Goal: Use online tool/utility

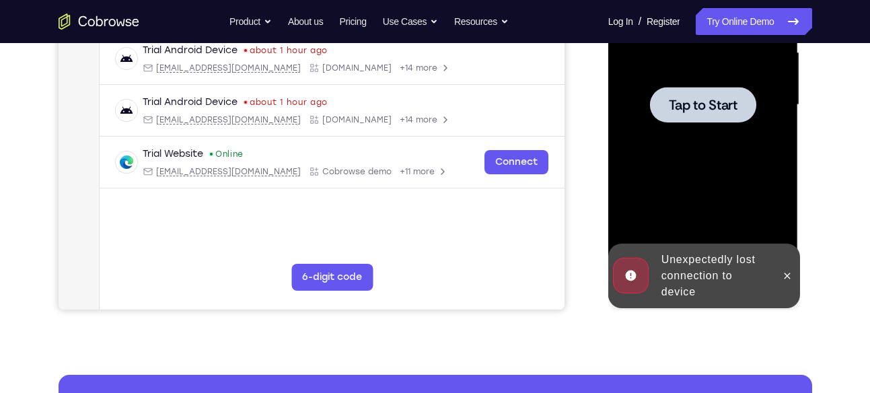
click at [725, 81] on div at bounding box center [703, 105] width 170 height 377
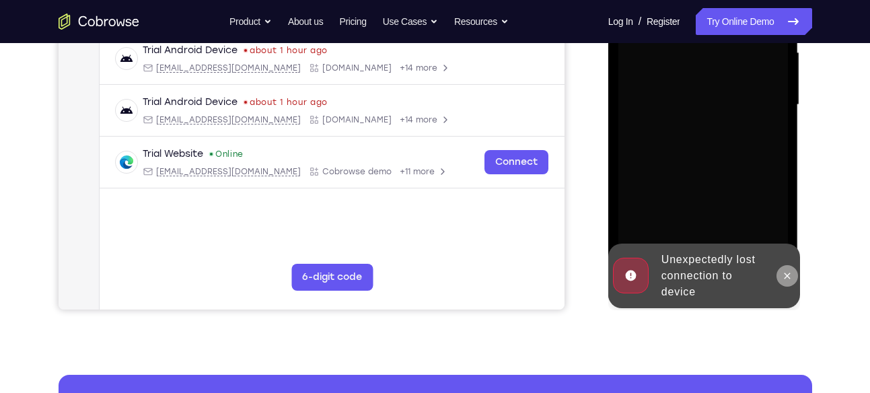
click at [785, 273] on icon at bounding box center [788, 276] width 6 height 6
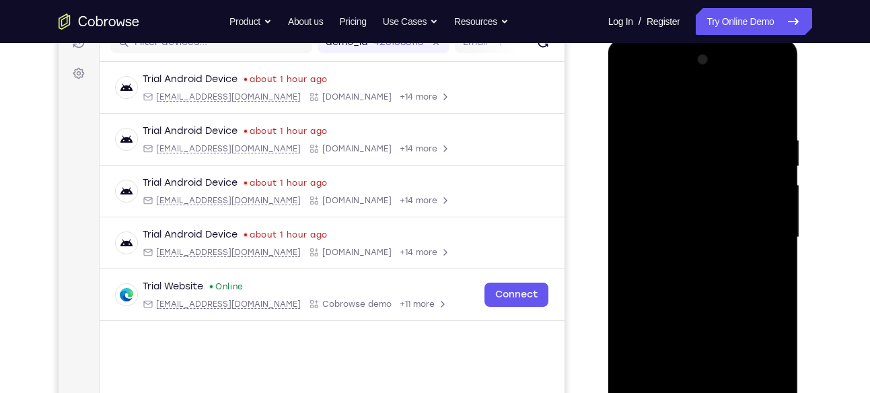
scroll to position [341, 0]
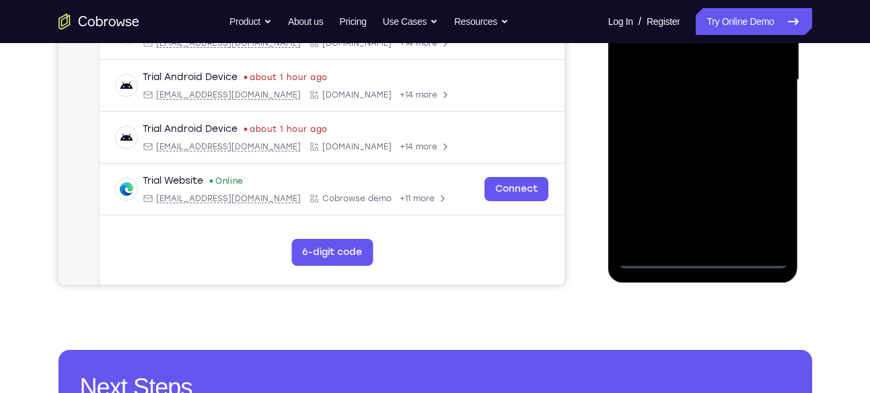
click at [703, 261] on div at bounding box center [703, 80] width 170 height 377
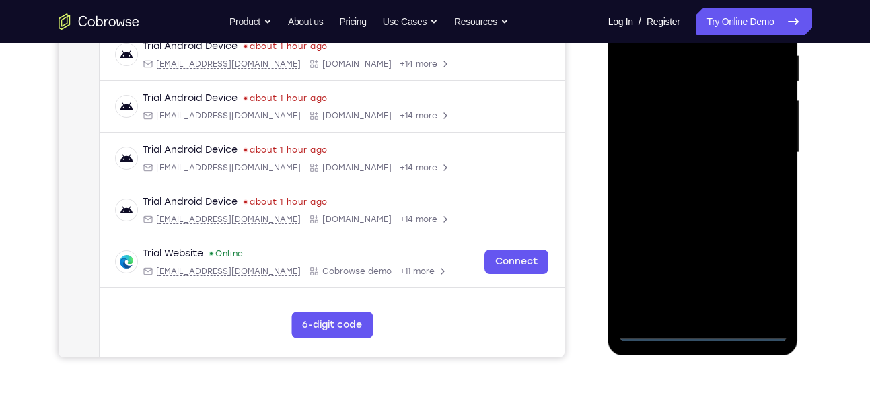
scroll to position [268, 0]
click at [766, 269] on div at bounding box center [703, 153] width 170 height 377
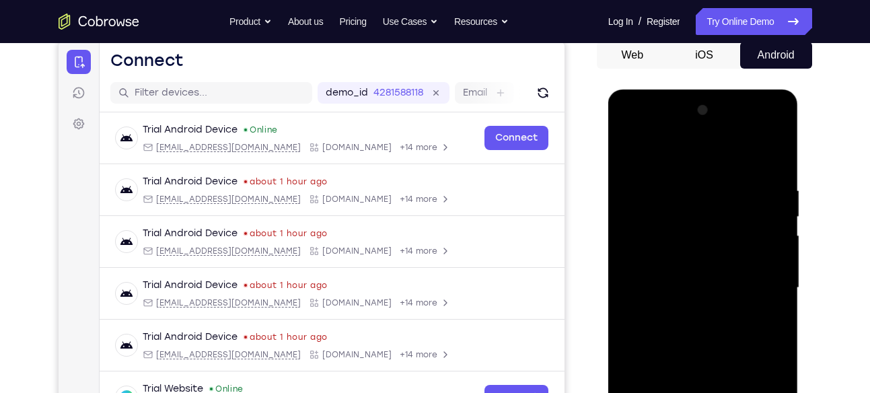
scroll to position [134, 0]
click at [664, 129] on div at bounding box center [703, 287] width 170 height 377
click at [758, 283] on div at bounding box center [703, 287] width 170 height 377
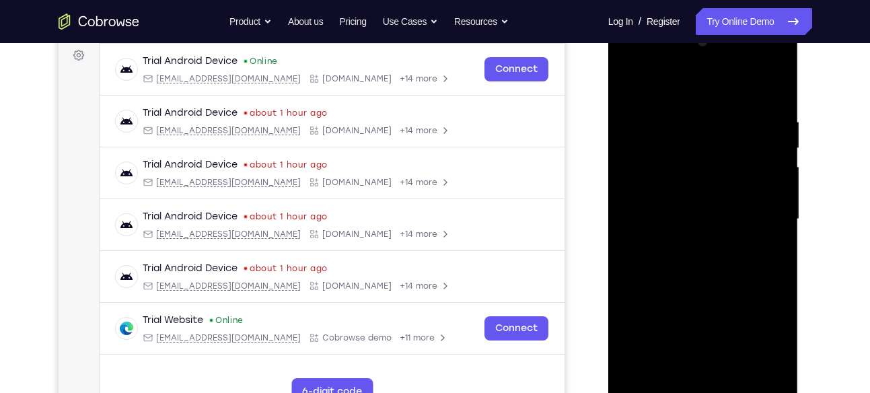
scroll to position [206, 0]
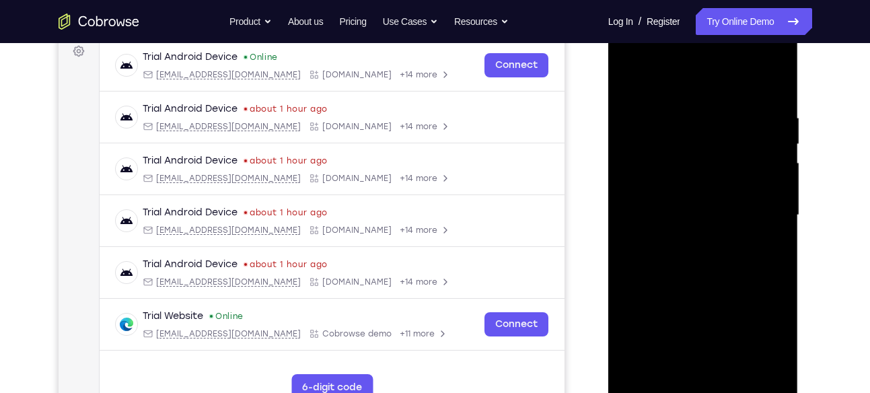
click at [692, 239] on div at bounding box center [703, 215] width 170 height 377
click at [690, 199] on div at bounding box center [703, 215] width 170 height 377
click at [685, 187] on div at bounding box center [703, 215] width 170 height 377
click at [691, 214] on div at bounding box center [703, 215] width 170 height 377
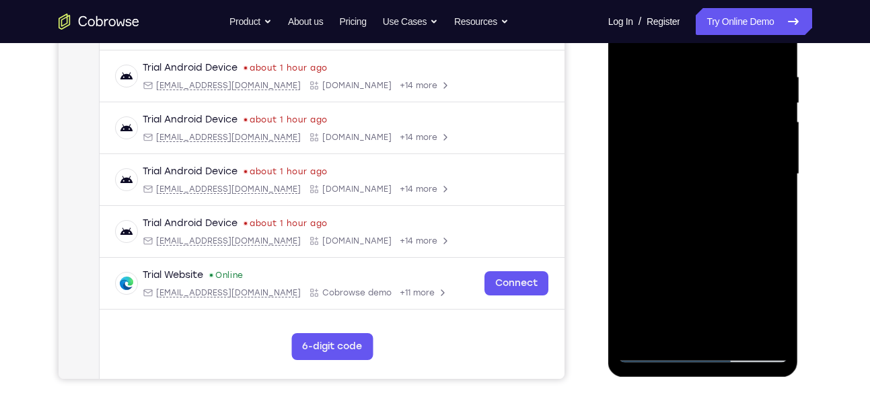
click at [776, 56] on div at bounding box center [703, 174] width 170 height 377
click at [780, 205] on div at bounding box center [703, 174] width 170 height 377
click at [781, 207] on div at bounding box center [703, 174] width 170 height 377
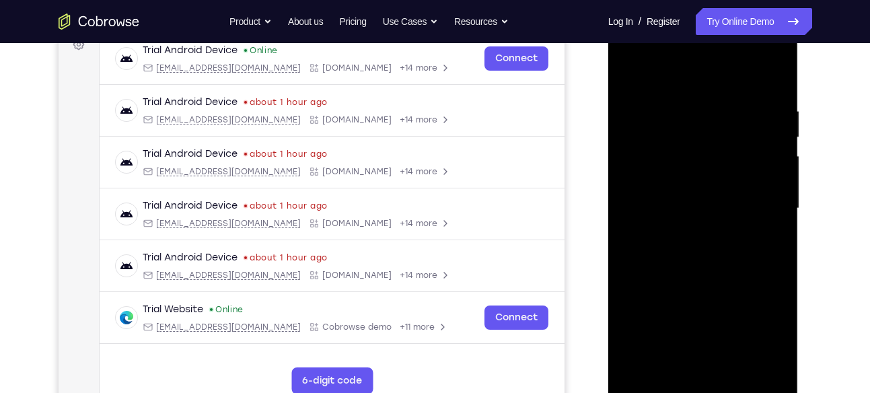
scroll to position [212, 0]
click at [733, 365] on div at bounding box center [703, 209] width 170 height 377
click at [708, 280] on div at bounding box center [703, 209] width 170 height 377
click at [779, 135] on div at bounding box center [703, 209] width 170 height 377
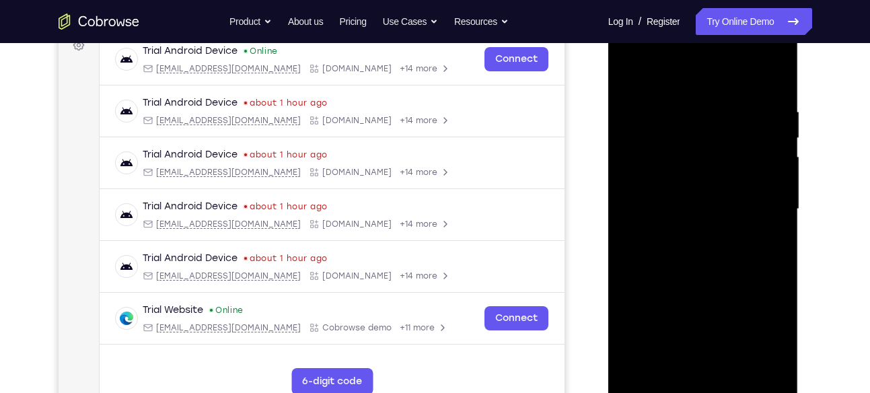
click at [779, 135] on div at bounding box center [703, 209] width 170 height 377
drag, startPoint x: 729, startPoint y: 186, endPoint x: 715, endPoint y: 84, distance: 102.6
click at [715, 84] on div at bounding box center [703, 209] width 170 height 377
drag, startPoint x: 709, startPoint y: 251, endPoint x: 711, endPoint y: 400, distance: 148.8
click at [711, 392] on div at bounding box center [703, 211] width 190 height 401
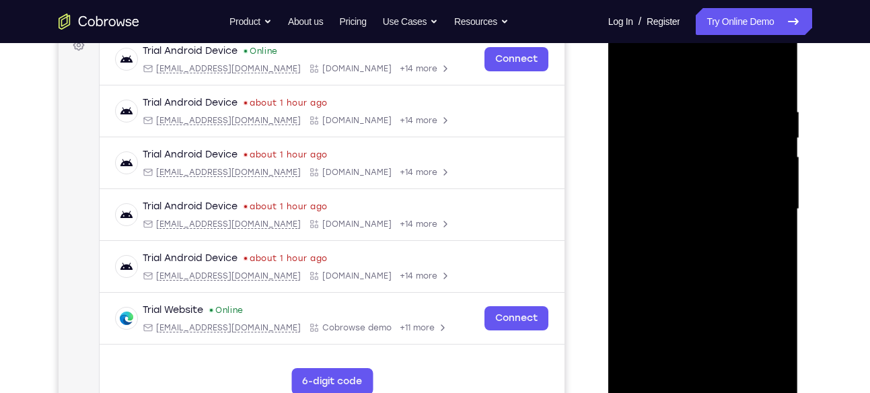
click at [691, 192] on div at bounding box center [703, 209] width 170 height 377
drag, startPoint x: 744, startPoint y: 235, endPoint x: 750, endPoint y: 345, distance: 109.9
click at [750, 345] on div at bounding box center [703, 209] width 170 height 377
click at [682, 297] on div at bounding box center [703, 209] width 170 height 377
drag, startPoint x: 722, startPoint y: 328, endPoint x: 739, endPoint y: 263, distance: 67.4
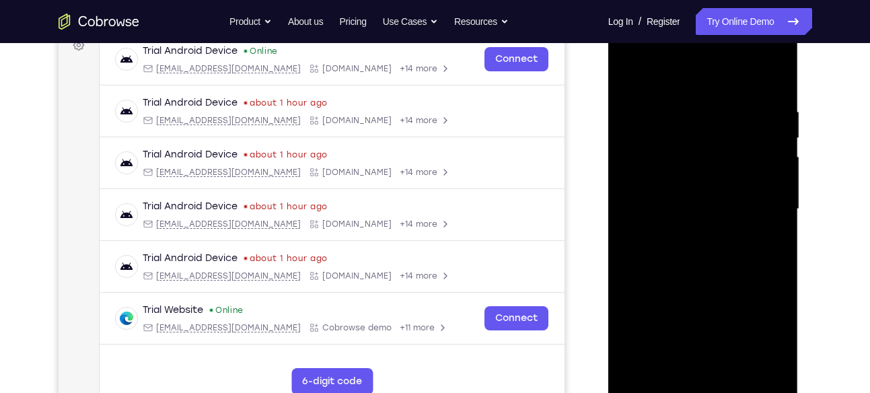
click at [739, 263] on div at bounding box center [703, 209] width 170 height 377
drag, startPoint x: 723, startPoint y: 303, endPoint x: 736, endPoint y: 222, distance: 81.7
click at [736, 222] on div at bounding box center [703, 209] width 170 height 377
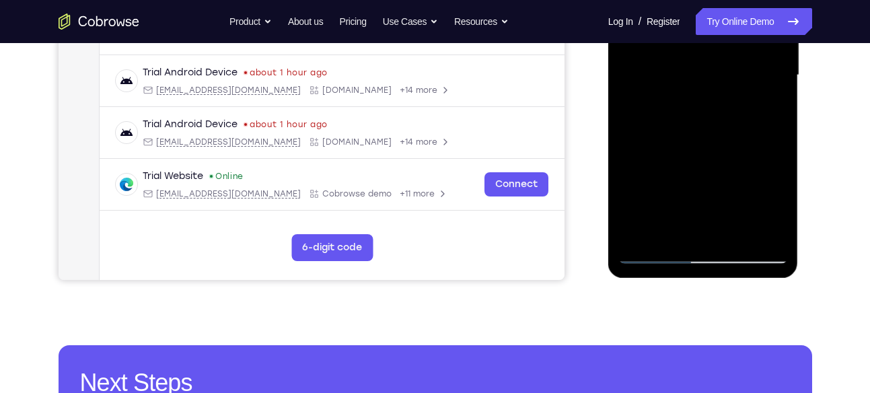
scroll to position [345, 0]
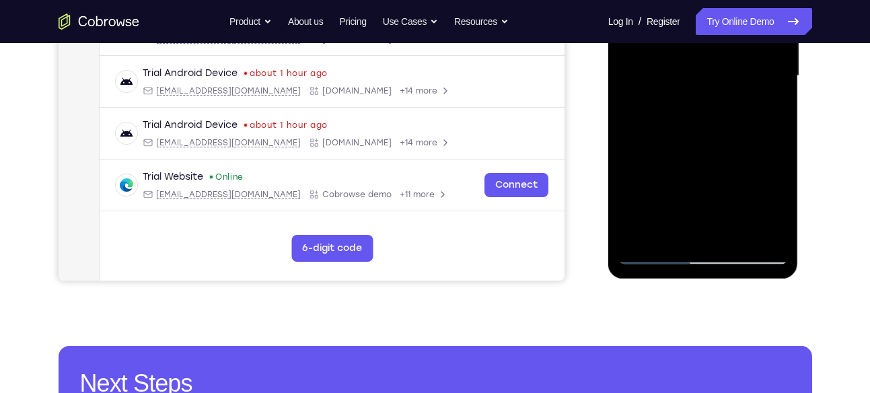
click at [657, 259] on div at bounding box center [703, 76] width 170 height 377
drag, startPoint x: 760, startPoint y: 163, endPoint x: 753, endPoint y: 190, distance: 27.9
click at [753, 190] on div at bounding box center [703, 76] width 170 height 377
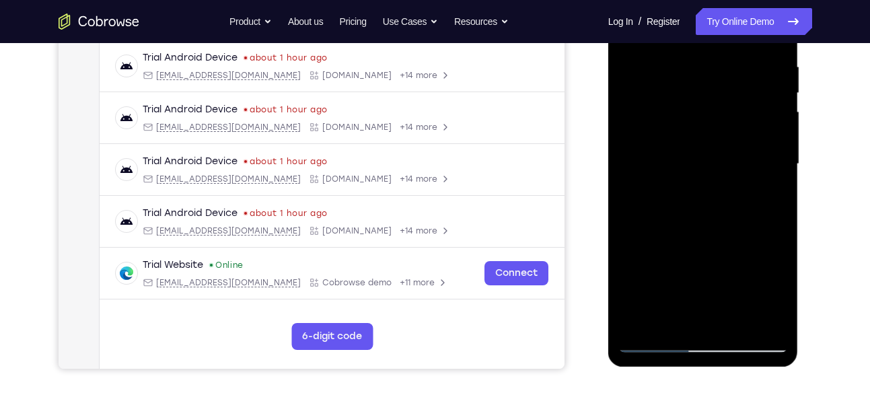
scroll to position [256, 0]
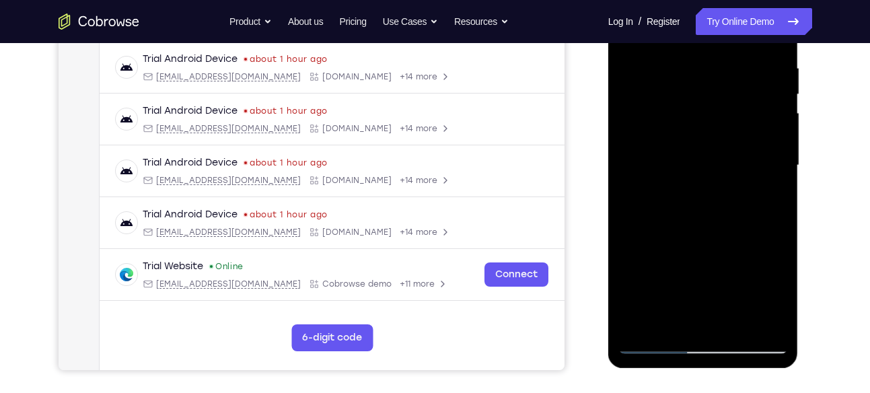
drag, startPoint x: 749, startPoint y: 201, endPoint x: 745, endPoint y: 247, distance: 45.9
click at [745, 247] on div at bounding box center [703, 165] width 170 height 377
click at [692, 160] on div at bounding box center [703, 165] width 170 height 377
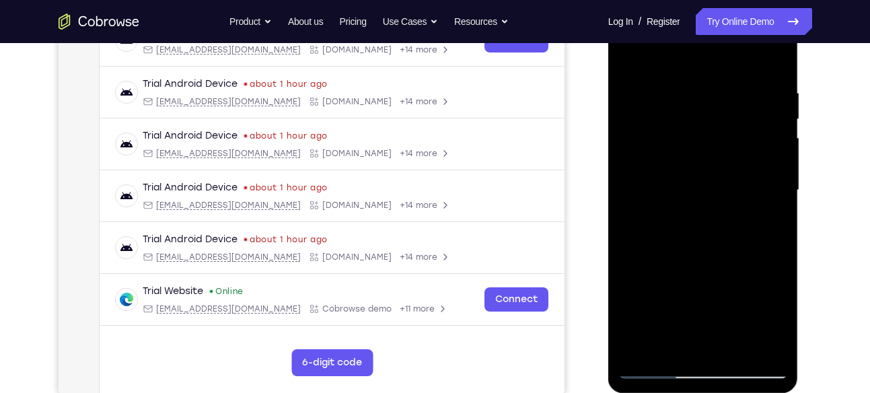
scroll to position [232, 0]
click at [655, 365] on div at bounding box center [703, 189] width 170 height 377
drag, startPoint x: 764, startPoint y: 254, endPoint x: 772, endPoint y: 340, distance: 86.5
click at [772, 340] on div at bounding box center [703, 189] width 170 height 377
drag, startPoint x: 771, startPoint y: 147, endPoint x: 786, endPoint y: 425, distance: 278.3
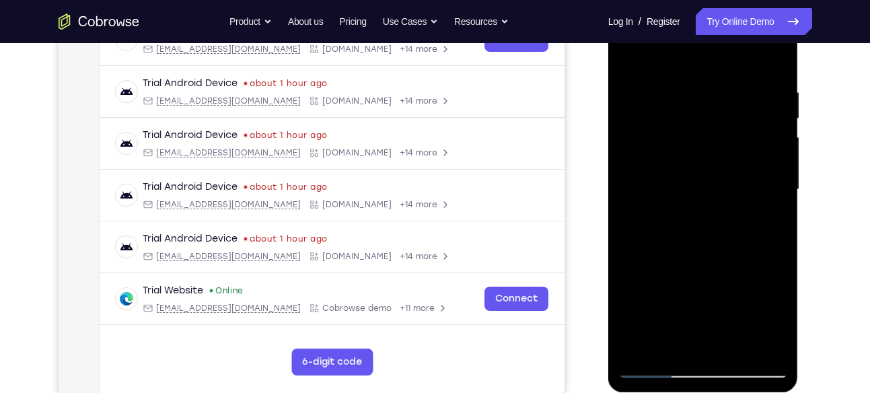
click at [786, 392] on html "Online web based iOS Simulators and Android Emulators. Run iPhone, iPad, Mobile…" at bounding box center [704, 193] width 192 height 404
click at [693, 190] on div at bounding box center [703, 189] width 170 height 377
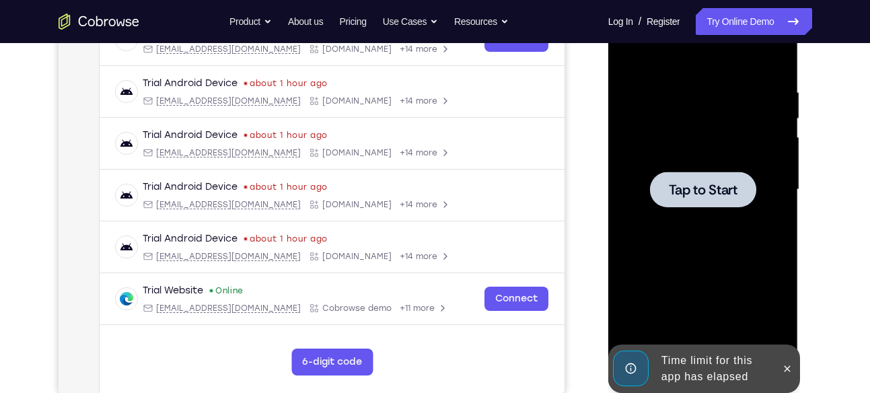
click at [719, 186] on span "Tap to Start" at bounding box center [703, 189] width 69 height 13
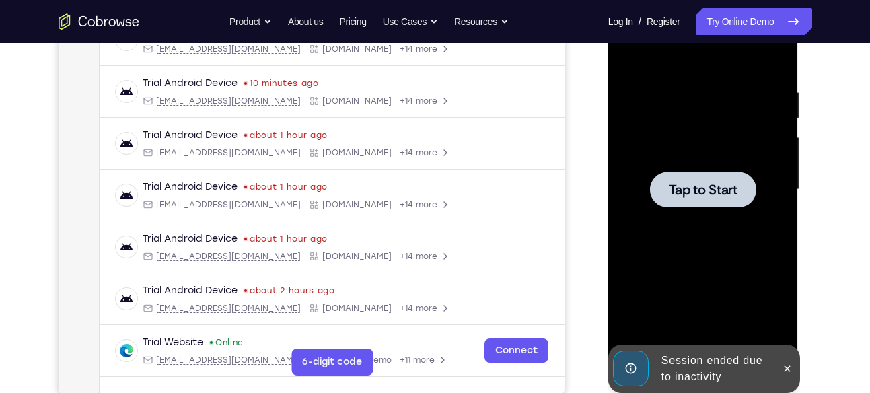
click at [686, 192] on span "Tap to Start" at bounding box center [703, 189] width 69 height 13
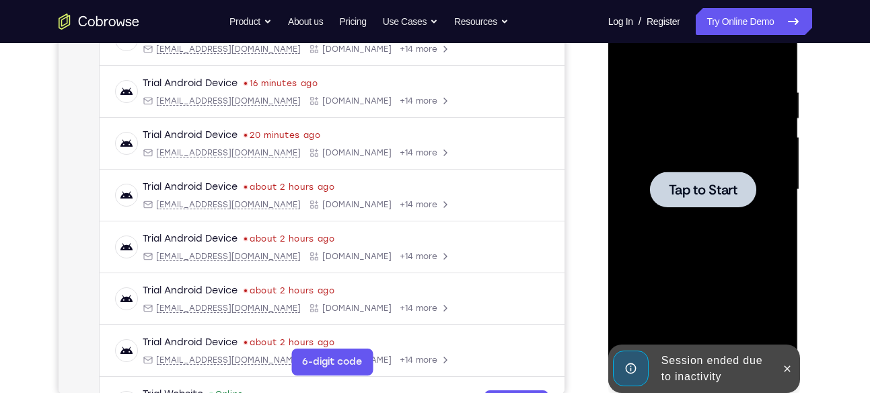
click at [693, 233] on div at bounding box center [703, 189] width 170 height 377
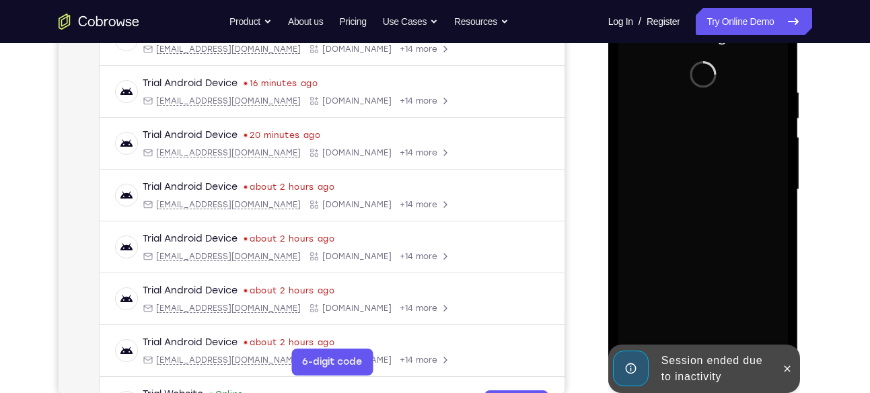
click at [706, 174] on div at bounding box center [703, 189] width 170 height 377
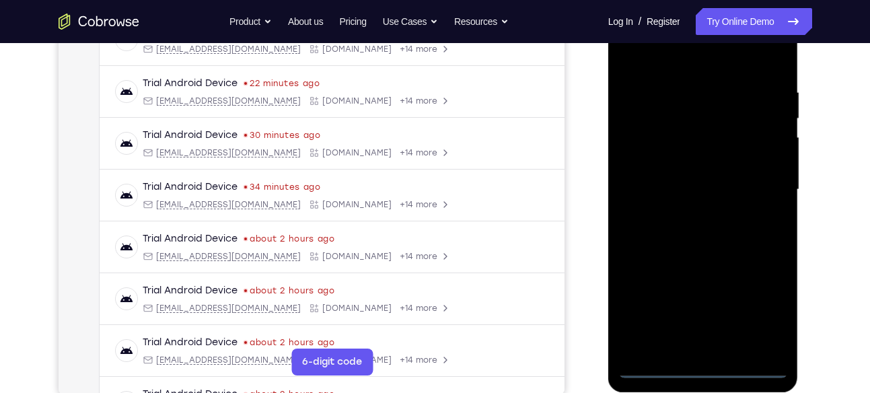
click at [704, 367] on div at bounding box center [703, 189] width 170 height 377
click at [764, 312] on div at bounding box center [703, 189] width 170 height 377
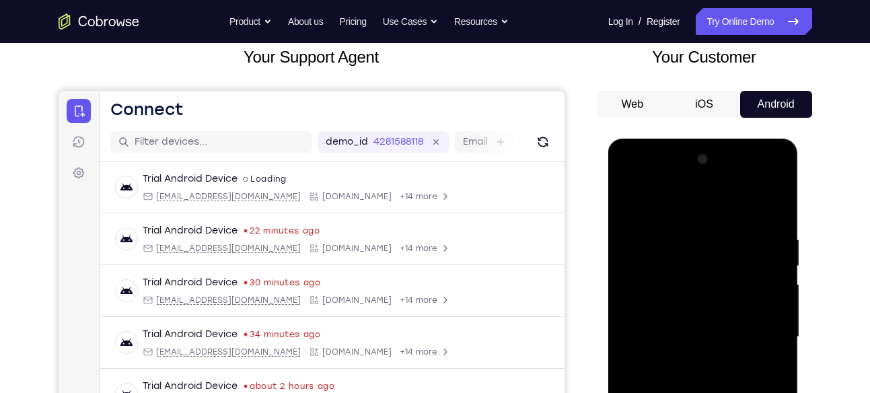
scroll to position [83, 0]
click at [633, 176] on div at bounding box center [703, 337] width 170 height 377
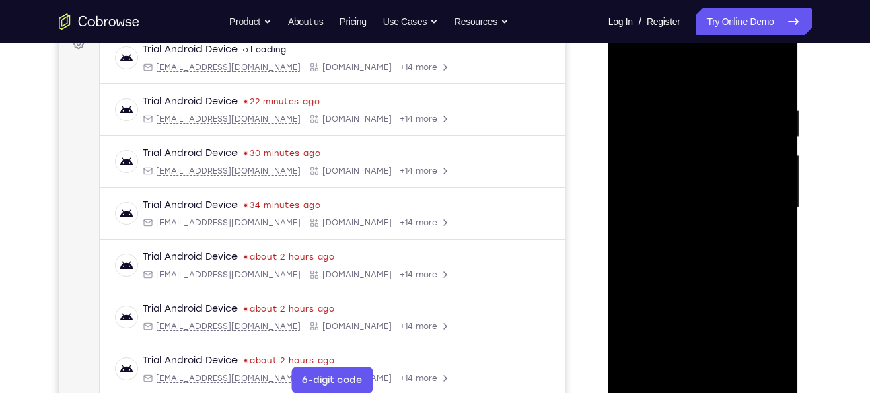
scroll to position [213, 0]
click at [758, 199] on div at bounding box center [703, 208] width 170 height 377
click at [690, 367] on div at bounding box center [703, 208] width 170 height 377
click at [679, 192] on div at bounding box center [703, 208] width 170 height 377
click at [664, 175] on div at bounding box center [703, 208] width 170 height 377
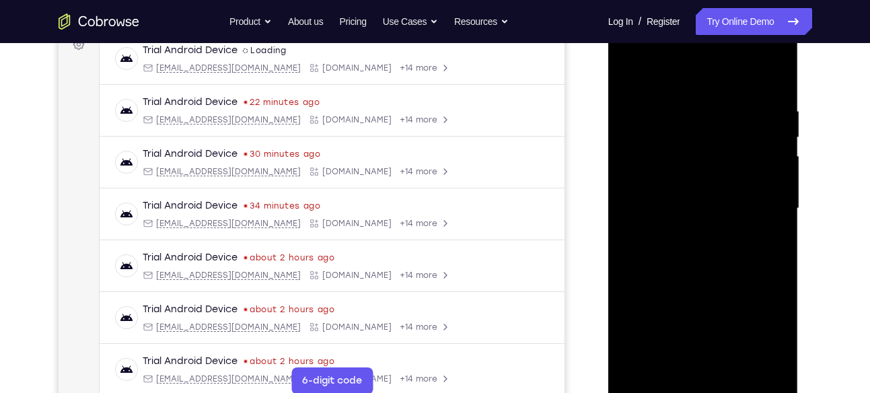
click at [682, 211] on div at bounding box center [703, 208] width 170 height 377
click at [687, 250] on div at bounding box center [703, 208] width 170 height 377
click at [697, 260] on div at bounding box center [703, 208] width 170 height 377
click at [672, 106] on div at bounding box center [703, 208] width 170 height 377
drag, startPoint x: 717, startPoint y: 76, endPoint x: 715, endPoint y: 43, distance: 33.0
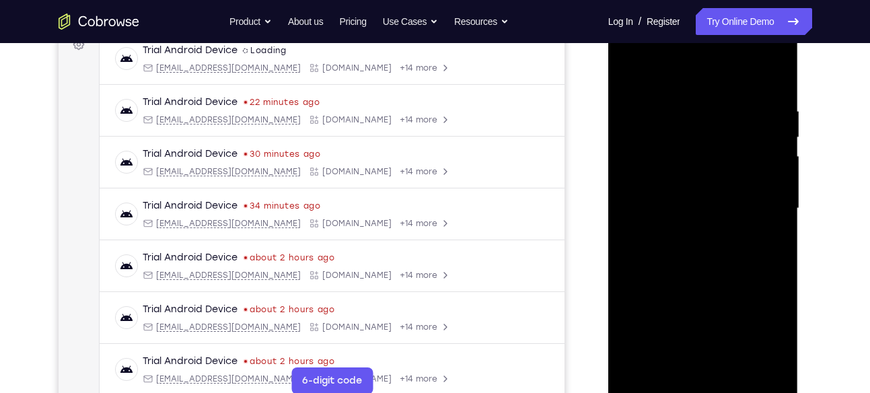
click at [715, 43] on div at bounding box center [703, 208] width 170 height 377
click at [778, 81] on div at bounding box center [703, 208] width 170 height 377
click at [777, 269] on div at bounding box center [703, 208] width 170 height 377
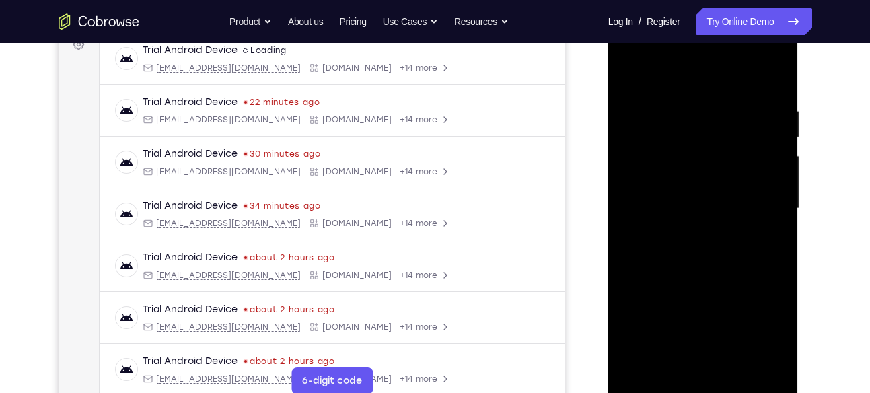
click at [680, 92] on div at bounding box center [703, 208] width 170 height 377
click at [686, 357] on div at bounding box center [703, 208] width 170 height 377
click at [732, 215] on div at bounding box center [703, 208] width 170 height 377
click at [732, 359] on div at bounding box center [703, 208] width 170 height 377
drag, startPoint x: 690, startPoint y: 359, endPoint x: 737, endPoint y: 355, distance: 47.2
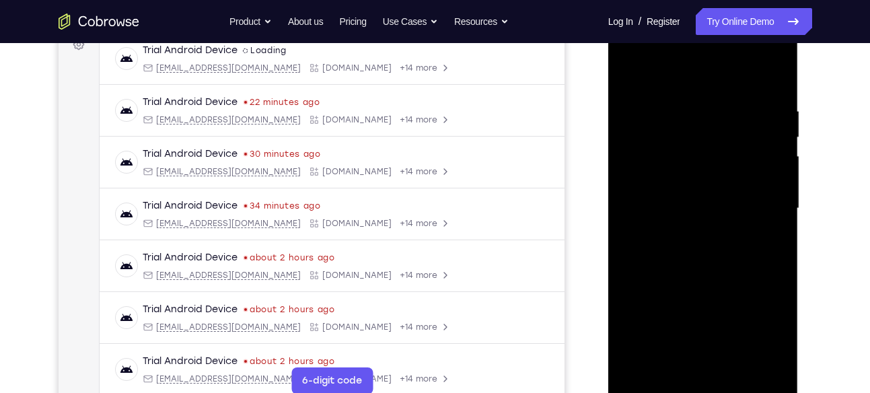
click at [737, 355] on div at bounding box center [703, 208] width 170 height 377
click at [672, 362] on div at bounding box center [703, 208] width 170 height 377
click at [779, 279] on div at bounding box center [703, 208] width 170 height 377
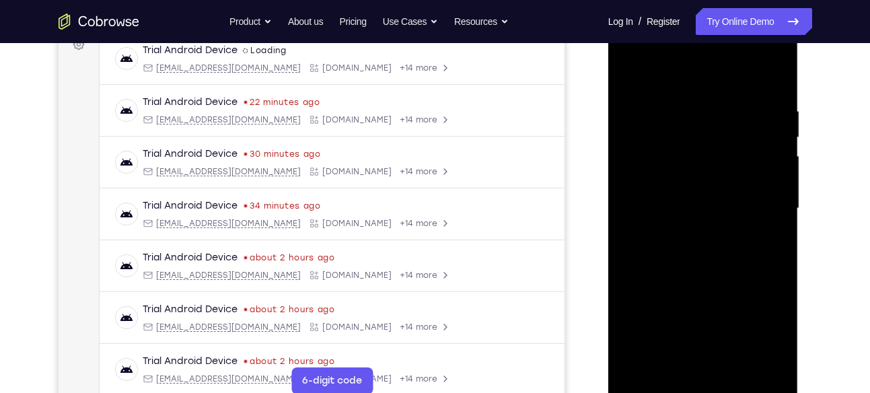
click at [634, 367] on div at bounding box center [703, 208] width 170 height 377
click at [709, 240] on div at bounding box center [703, 208] width 170 height 377
click at [730, 363] on div at bounding box center [703, 208] width 170 height 377
click at [773, 361] on div at bounding box center [703, 208] width 170 height 377
click at [773, 76] on div at bounding box center [703, 208] width 170 height 377
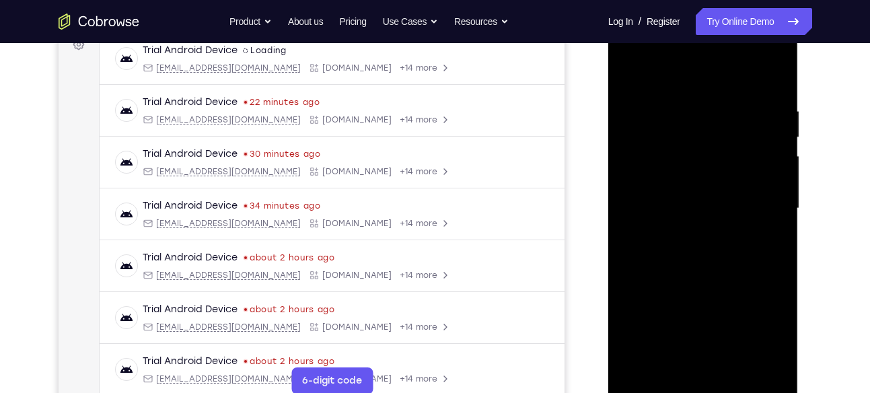
click at [727, 94] on div at bounding box center [703, 208] width 170 height 377
click at [740, 79] on div at bounding box center [703, 208] width 170 height 377
drag, startPoint x: 669, startPoint y: 178, endPoint x: 778, endPoint y: 172, distance: 109.2
click at [778, 172] on div at bounding box center [703, 208] width 170 height 377
drag, startPoint x: 762, startPoint y: 185, endPoint x: 613, endPoint y: 159, distance: 150.9
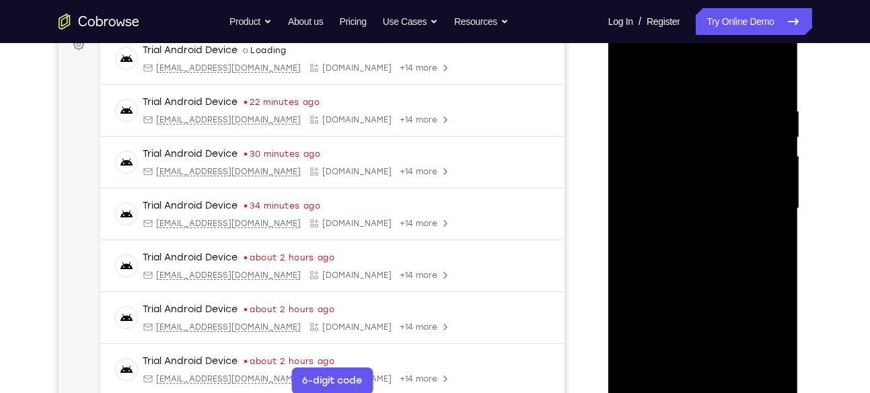
click at [613, 159] on div at bounding box center [703, 210] width 190 height 401
drag, startPoint x: 657, startPoint y: 159, endPoint x: 856, endPoint y: 166, distance: 198.6
click at [800, 166] on html "Online web based iOS Simulators and Android Emulators. Run iPhone, iPad, Mobile…" at bounding box center [704, 212] width 192 height 404
click at [775, 81] on div at bounding box center [703, 208] width 170 height 377
drag, startPoint x: 698, startPoint y: 120, endPoint x: 699, endPoint y: 256, distance: 135.3
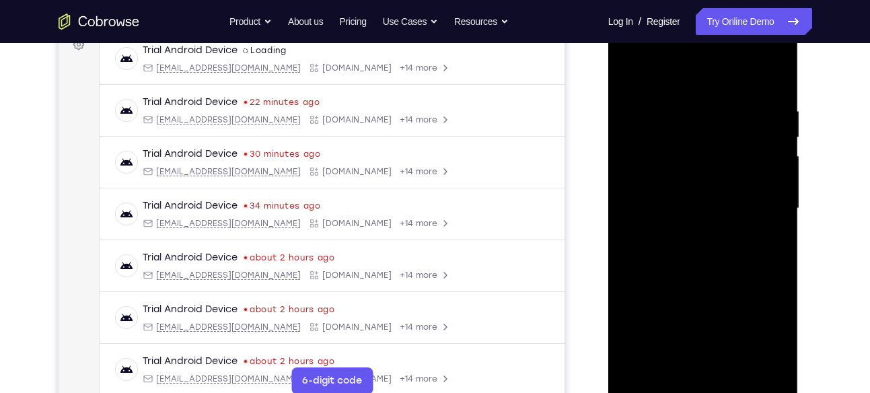
click at [699, 256] on div at bounding box center [703, 208] width 170 height 377
click at [684, 96] on div at bounding box center [703, 208] width 170 height 377
click at [740, 81] on div at bounding box center [703, 208] width 170 height 377
click at [770, 81] on div at bounding box center [703, 208] width 170 height 377
drag, startPoint x: 737, startPoint y: 106, endPoint x: 526, endPoint y: 107, distance: 210.6
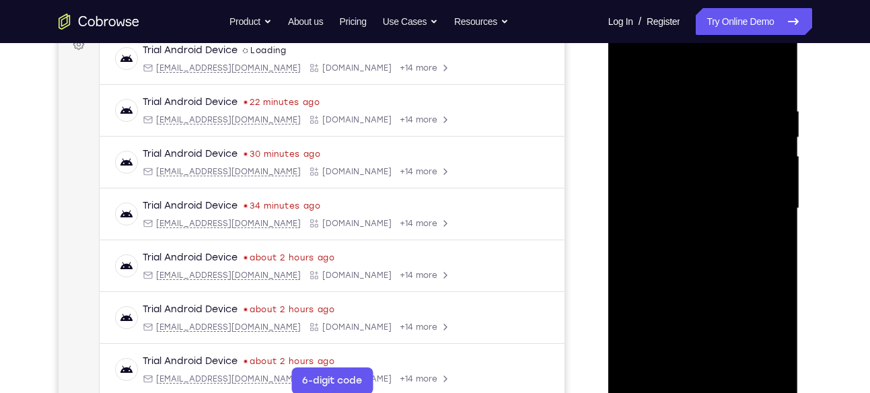
click at [608, 107] on html "Online web based iOS Simulators and Android Emulators. Run iPhone, iPad, Mobile…" at bounding box center [704, 212] width 192 height 404
drag, startPoint x: 747, startPoint y: 108, endPoint x: 630, endPoint y: 118, distance: 117.5
click at [630, 118] on div at bounding box center [703, 208] width 170 height 377
drag, startPoint x: 767, startPoint y: 93, endPoint x: 626, endPoint y: 114, distance: 142.3
click at [626, 114] on div at bounding box center [703, 208] width 170 height 377
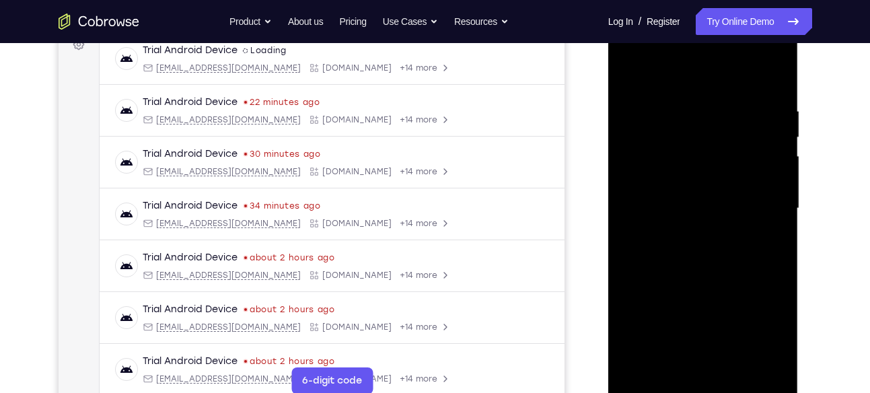
drag, startPoint x: 740, startPoint y: 103, endPoint x: 497, endPoint y: 147, distance: 246.3
click at [608, 147] on html "Online web based iOS Simulators and Android Emulators. Run iPhone, iPad, Mobile…" at bounding box center [704, 212] width 192 height 404
drag, startPoint x: 701, startPoint y: 108, endPoint x: 553, endPoint y: 118, distance: 147.7
click at [608, 118] on html "Online web based iOS Simulators and Android Emulators. Run iPhone, iPad, Mobile…" at bounding box center [704, 212] width 192 height 404
click at [664, 100] on div at bounding box center [703, 208] width 170 height 377
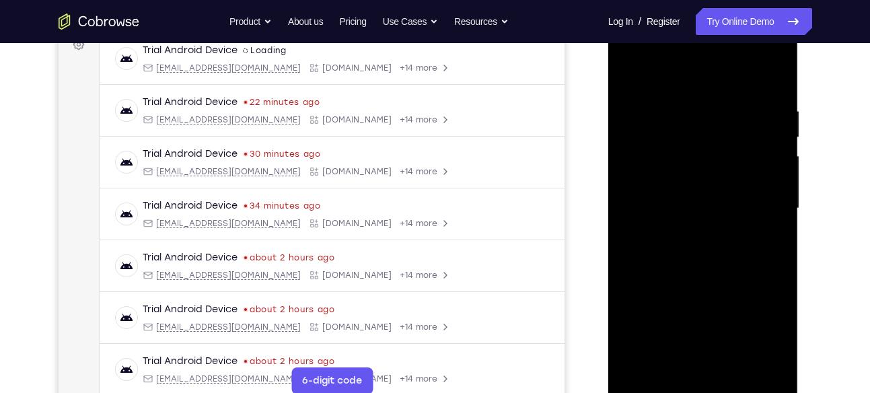
click at [776, 85] on div at bounding box center [703, 208] width 170 height 377
click at [736, 367] on div at bounding box center [703, 208] width 170 height 377
click at [703, 281] on div at bounding box center [703, 208] width 170 height 377
click at [688, 185] on div at bounding box center [703, 208] width 170 height 377
drag, startPoint x: 756, startPoint y: 205, endPoint x: 783, endPoint y: 349, distance: 146.5
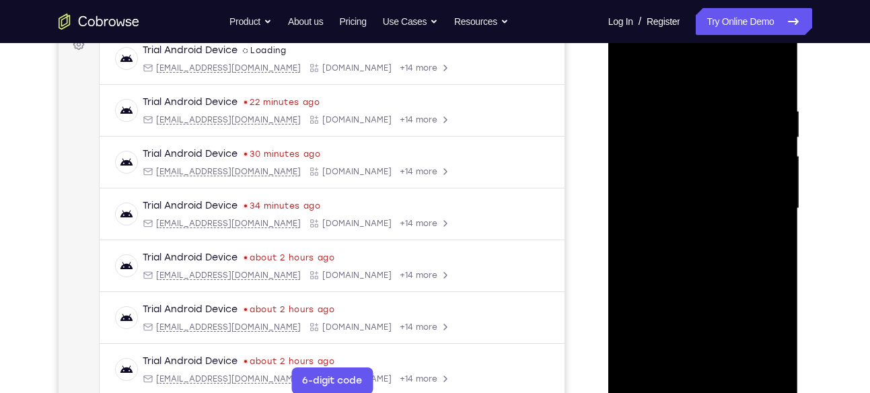
click at [783, 349] on div at bounding box center [703, 208] width 170 height 377
drag, startPoint x: 770, startPoint y: 188, endPoint x: 760, endPoint y: 363, distance: 175.3
click at [760, 363] on div at bounding box center [703, 208] width 170 height 377
drag, startPoint x: 763, startPoint y: 190, endPoint x: 769, endPoint y: 271, distance: 81.6
click at [769, 271] on div at bounding box center [703, 208] width 170 height 377
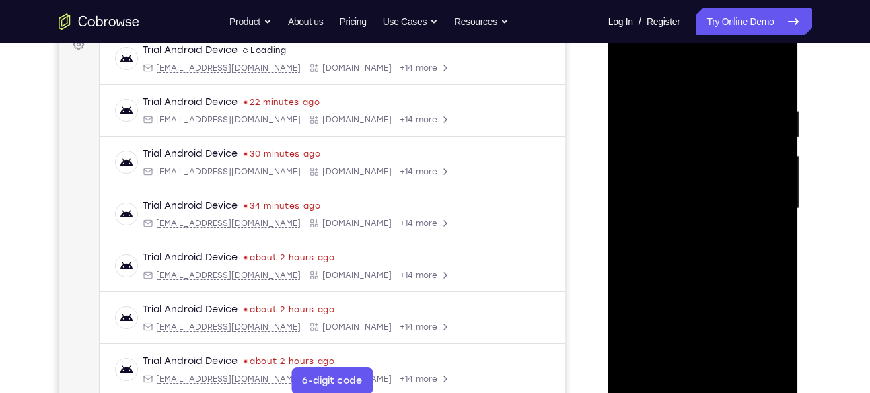
drag, startPoint x: 757, startPoint y: 211, endPoint x: 748, endPoint y: 343, distance: 131.5
click at [748, 343] on div at bounding box center [703, 208] width 170 height 377
drag, startPoint x: 757, startPoint y: 213, endPoint x: 755, endPoint y: 364, distance: 150.8
click at [755, 364] on div at bounding box center [703, 208] width 170 height 377
drag, startPoint x: 767, startPoint y: 238, endPoint x: 760, endPoint y: 376, distance: 138.8
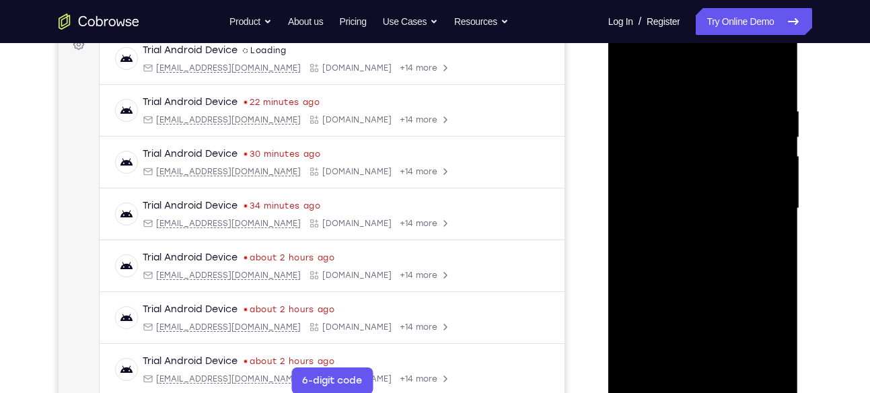
click at [760, 376] on div at bounding box center [703, 208] width 170 height 377
drag, startPoint x: 748, startPoint y: 213, endPoint x: 744, endPoint y: 326, distance: 113.8
click at [744, 326] on div at bounding box center [703, 208] width 170 height 377
drag, startPoint x: 759, startPoint y: 144, endPoint x: 760, endPoint y: 277, distance: 133.3
click at [760, 277] on div at bounding box center [703, 208] width 170 height 377
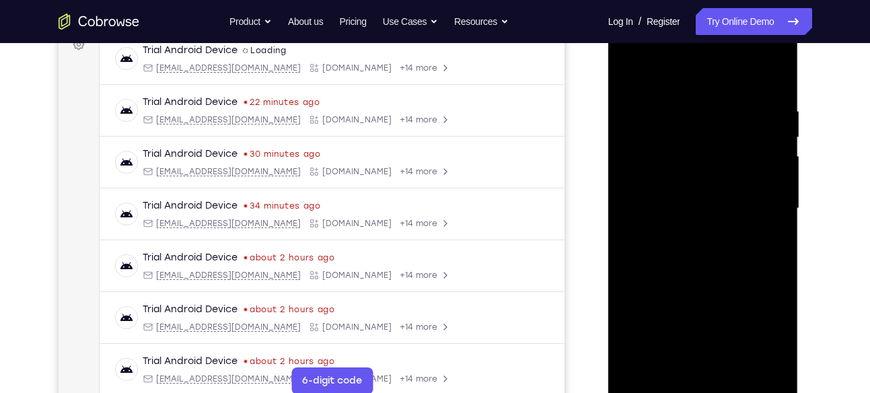
drag, startPoint x: 754, startPoint y: 203, endPoint x: 733, endPoint y: 75, distance: 129.6
click at [733, 75] on div at bounding box center [703, 208] width 170 height 377
drag, startPoint x: 746, startPoint y: 203, endPoint x: 736, endPoint y: 38, distance: 165.2
click at [736, 38] on div at bounding box center [703, 208] width 170 height 377
drag, startPoint x: 762, startPoint y: 177, endPoint x: 752, endPoint y: 40, distance: 136.9
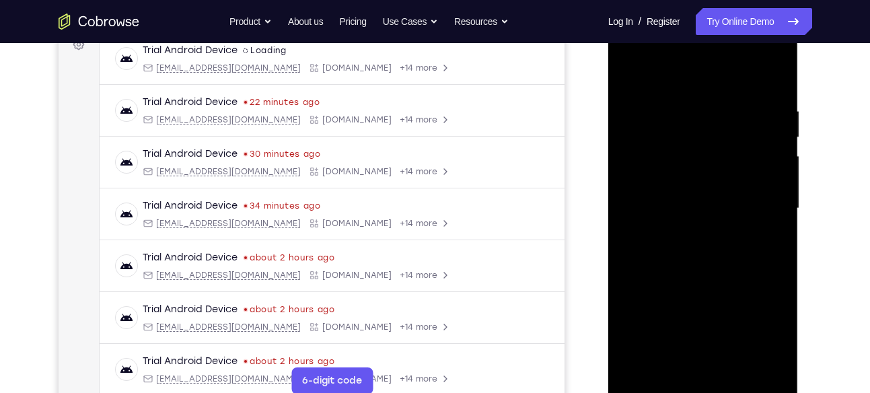
click at [752, 40] on div at bounding box center [703, 208] width 170 height 377
drag, startPoint x: 769, startPoint y: 197, endPoint x: 767, endPoint y: 322, distance: 125.2
click at [767, 322] on div at bounding box center [703, 208] width 170 height 377
drag, startPoint x: 758, startPoint y: 240, endPoint x: 759, endPoint y: 330, distance: 90.9
click at [759, 330] on div at bounding box center [703, 208] width 170 height 377
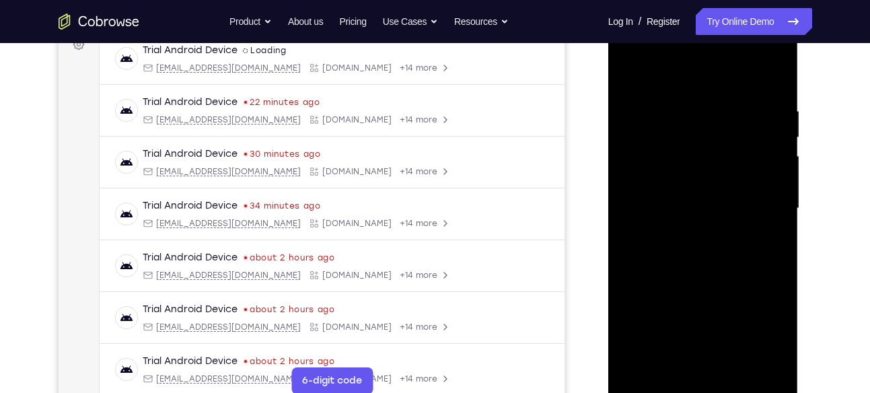
drag, startPoint x: 739, startPoint y: 172, endPoint x: 768, endPoint y: 337, distance: 167.4
click at [768, 337] on div at bounding box center [703, 208] width 170 height 377
drag, startPoint x: 764, startPoint y: 209, endPoint x: 764, endPoint y: 313, distance: 104.3
click at [764, 313] on div at bounding box center [703, 208] width 170 height 377
drag, startPoint x: 764, startPoint y: 211, endPoint x: 779, endPoint y: 369, distance: 158.2
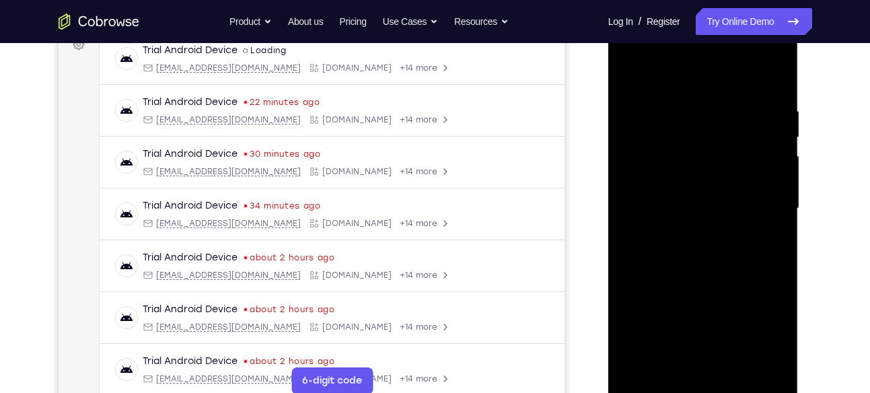
click at [779, 369] on div at bounding box center [703, 208] width 170 height 377
drag, startPoint x: 755, startPoint y: 228, endPoint x: 761, endPoint y: 336, distance: 108.5
click at [761, 336] on div at bounding box center [703, 208] width 170 height 377
drag, startPoint x: 742, startPoint y: 211, endPoint x: 748, endPoint y: 309, distance: 98.4
click at [748, 309] on div at bounding box center [703, 208] width 170 height 377
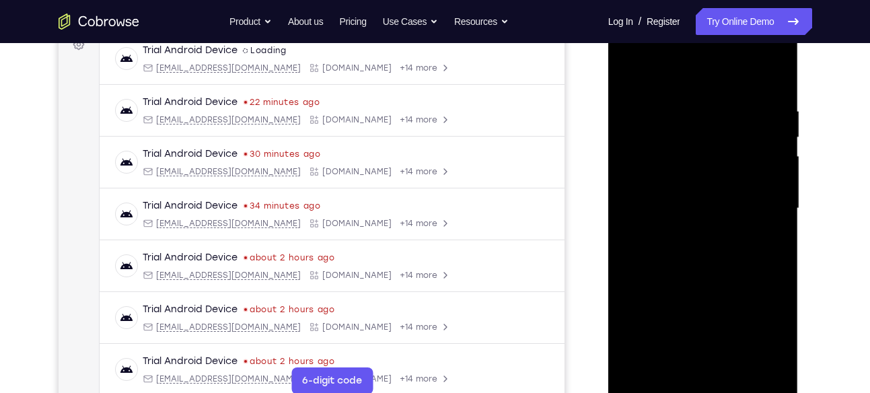
drag, startPoint x: 764, startPoint y: 227, endPoint x: 762, endPoint y: 388, distance: 160.2
click at [762, 388] on div at bounding box center [703, 208] width 170 height 377
drag, startPoint x: 692, startPoint y: 222, endPoint x: 683, endPoint y: 348, distance: 126.2
click at [683, 348] on div at bounding box center [703, 208] width 170 height 377
drag, startPoint x: 700, startPoint y: 204, endPoint x: 701, endPoint y: 360, distance: 156.1
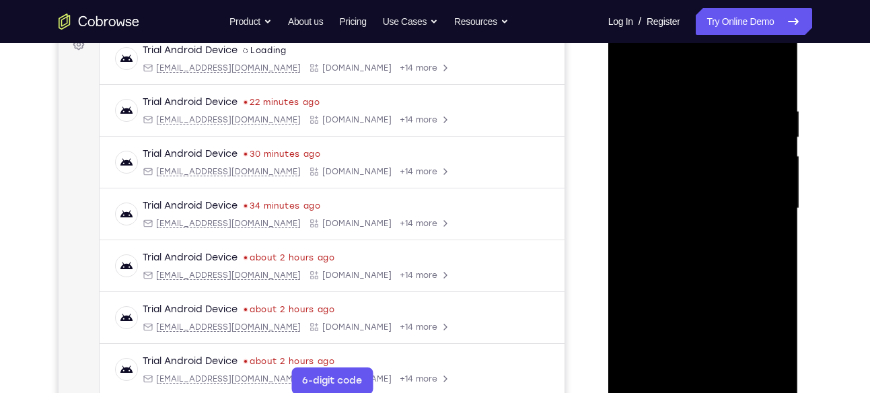
click at [701, 360] on div at bounding box center [703, 208] width 170 height 377
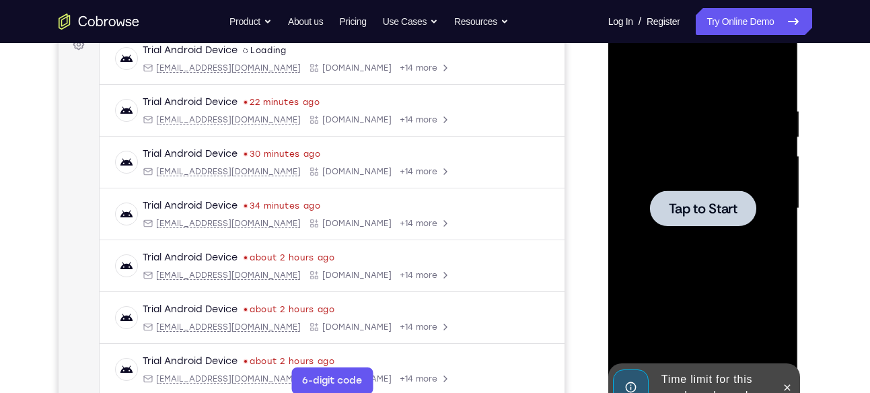
drag, startPoint x: 690, startPoint y: 200, endPoint x: 697, endPoint y: 293, distance: 93.7
click at [697, 10] on div "Tap to Start" at bounding box center [703, 10] width 190 height 0
click at [703, 205] on span "Tap to Start" at bounding box center [703, 208] width 69 height 13
click at [674, 167] on div at bounding box center [703, 208] width 170 height 377
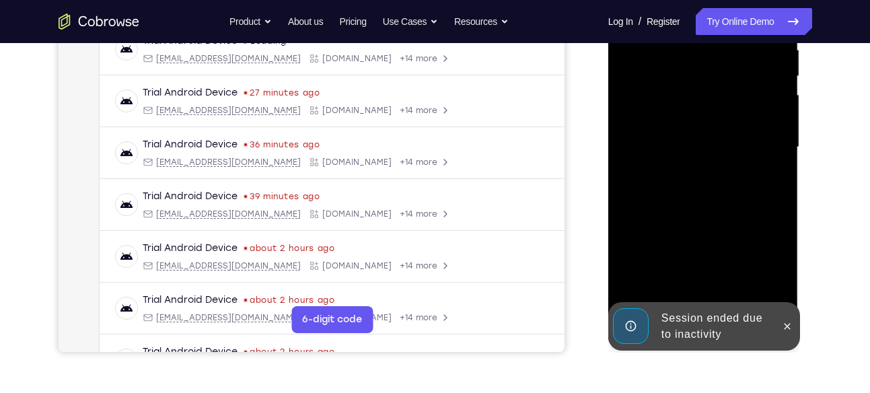
scroll to position [279, 0]
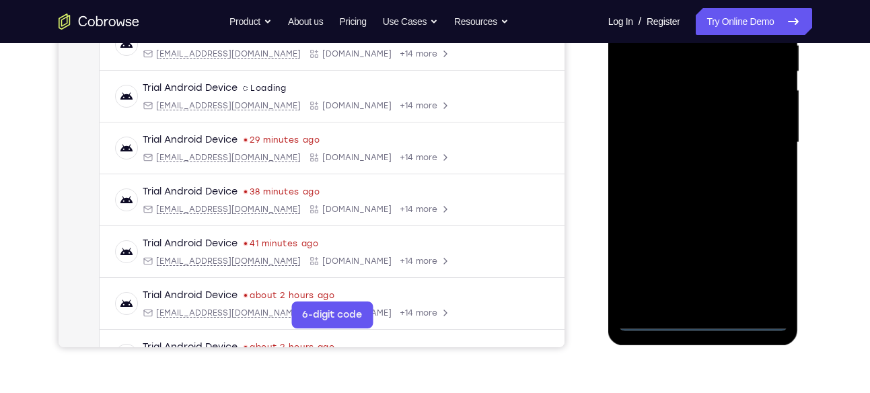
click at [701, 319] on div at bounding box center [703, 142] width 170 height 377
click at [753, 254] on div at bounding box center [703, 142] width 170 height 377
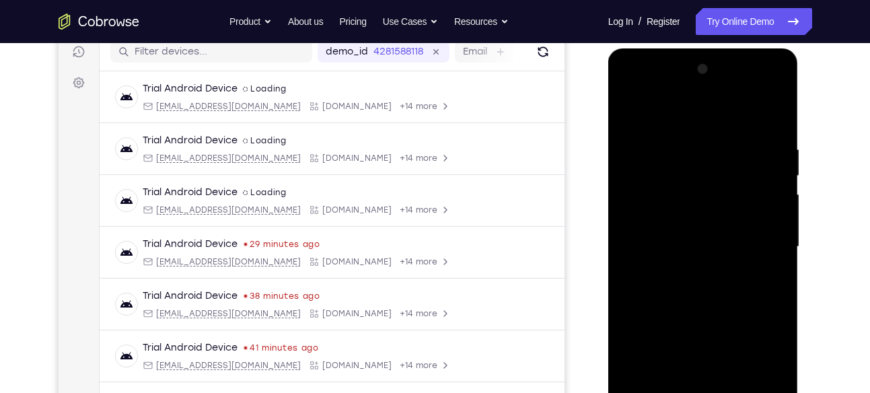
scroll to position [174, 0]
click at [649, 91] on div at bounding box center [703, 247] width 170 height 377
click at [767, 240] on div at bounding box center [703, 247] width 170 height 377
click at [696, 270] on div at bounding box center [703, 247] width 170 height 377
click at [647, 238] on div at bounding box center [703, 247] width 170 height 377
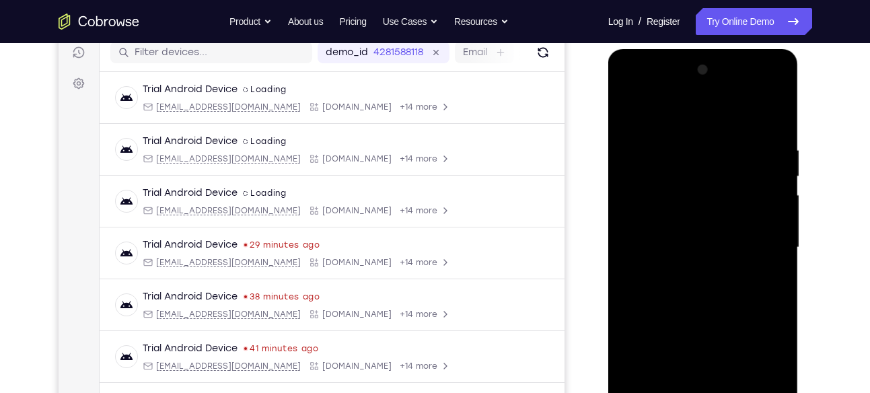
click at [647, 238] on div at bounding box center [703, 247] width 170 height 377
click at [655, 223] on div at bounding box center [703, 247] width 170 height 377
click at [692, 248] on div at bounding box center [703, 247] width 170 height 377
click at [778, 129] on div at bounding box center [703, 247] width 170 height 377
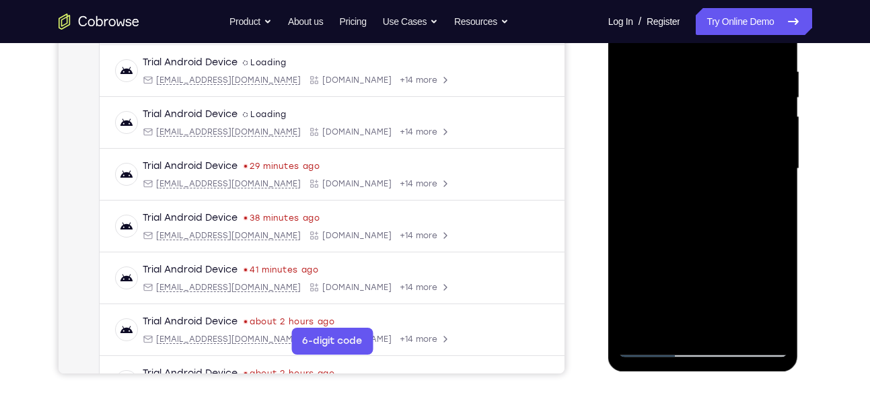
scroll to position [253, 0]
click at [734, 329] on div at bounding box center [703, 168] width 170 height 377
click at [705, 237] on div at bounding box center [703, 168] width 170 height 377
drag, startPoint x: 709, startPoint y: 151, endPoint x: 704, endPoint y: 241, distance: 89.6
click at [704, 241] on div at bounding box center [703, 168] width 170 height 377
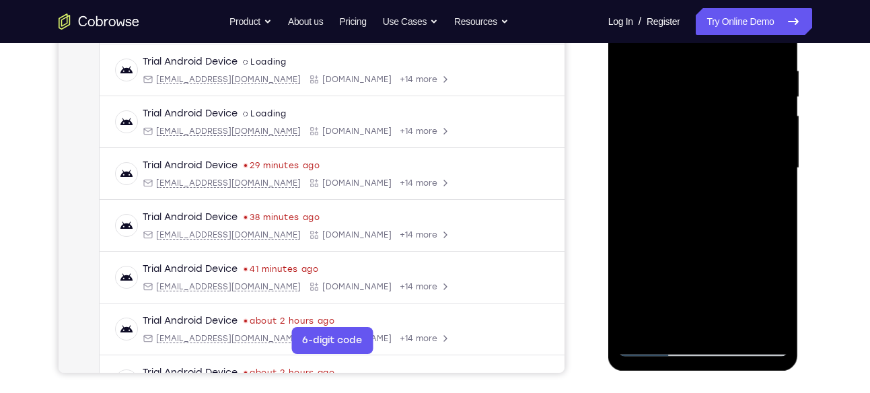
drag, startPoint x: 719, startPoint y: 153, endPoint x: 715, endPoint y: 209, distance: 55.3
click at [715, 209] on div at bounding box center [703, 168] width 170 height 377
click at [769, 125] on div at bounding box center [703, 168] width 170 height 377
click at [651, 348] on div at bounding box center [703, 168] width 170 height 377
